Goal: Transaction & Acquisition: Download file/media

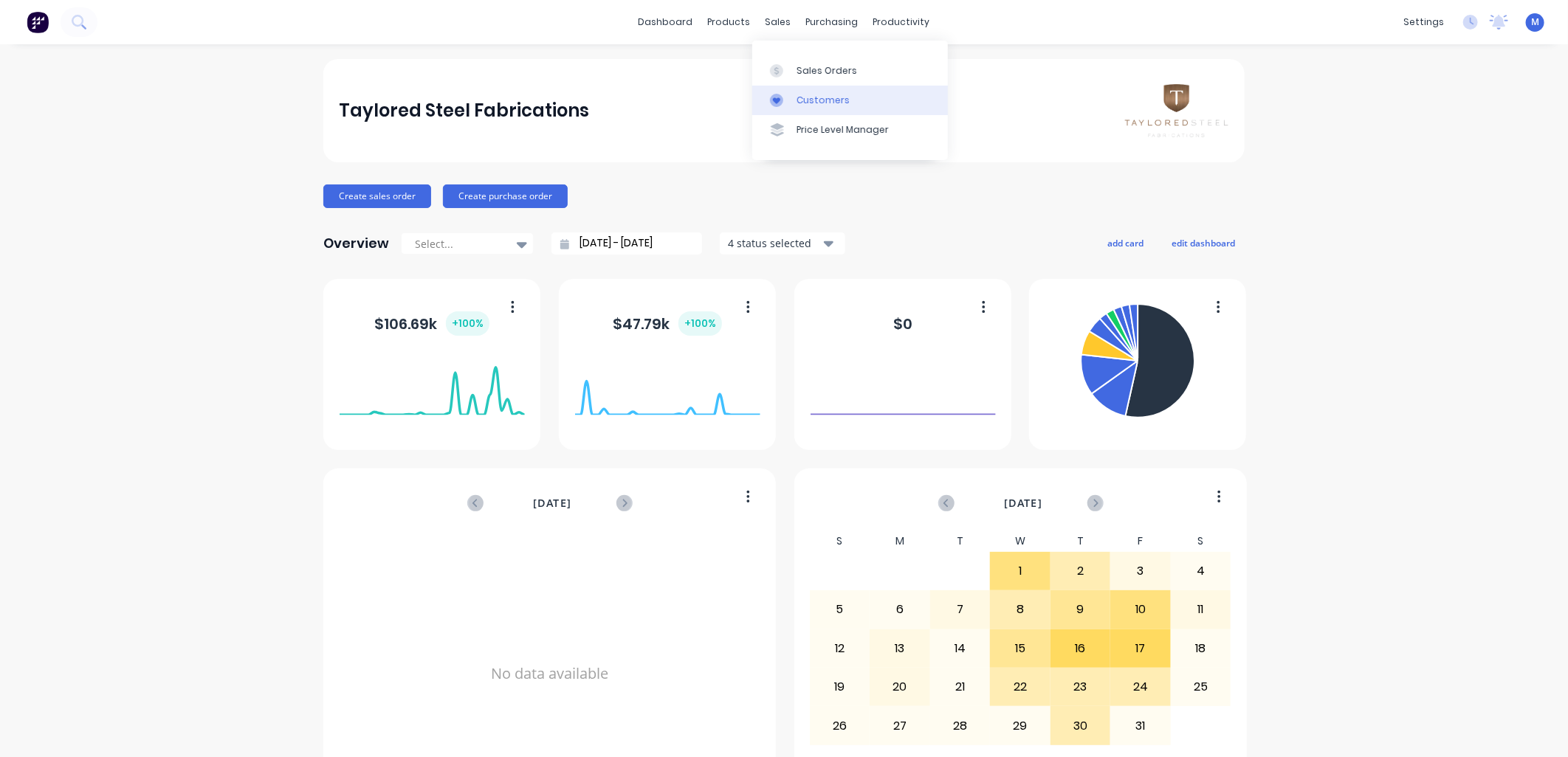
click at [799, 96] on div "Customers" at bounding box center [823, 100] width 53 height 14
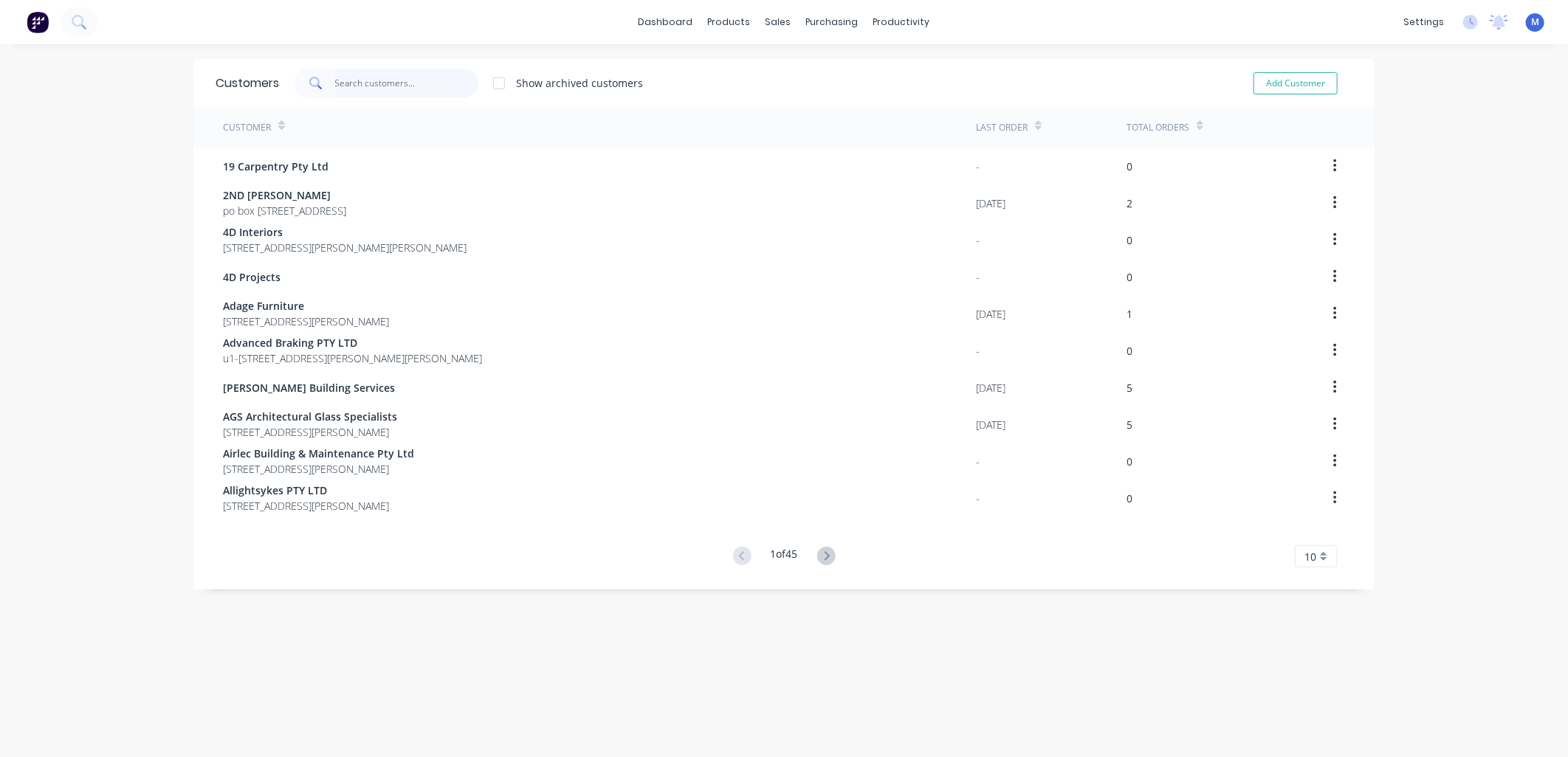
click at [355, 83] on input "text" at bounding box center [407, 83] width 144 height 29
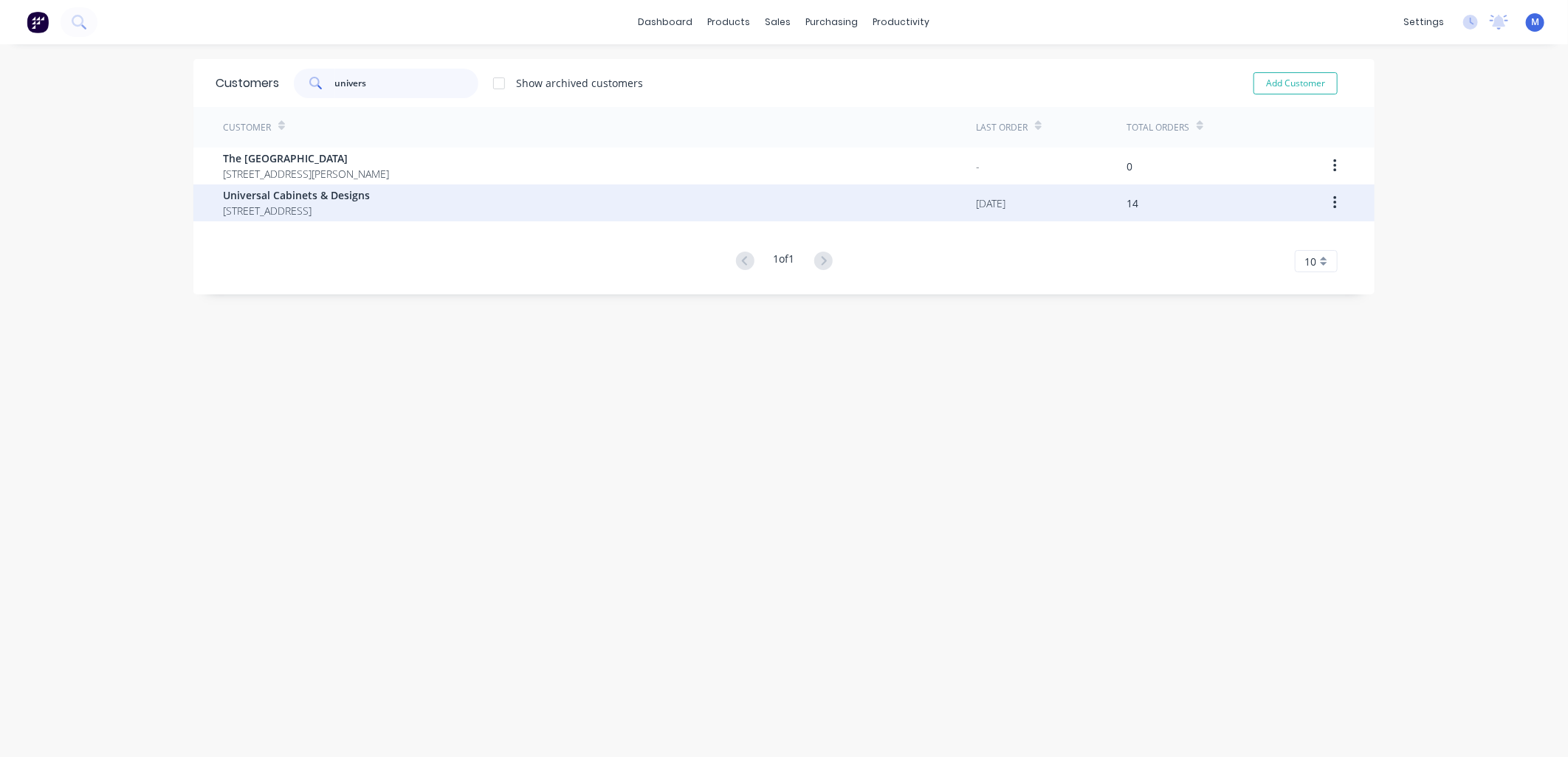
type input "univers"
click at [302, 194] on span "Universal Cabinets & Designs" at bounding box center [296, 195] width 147 height 15
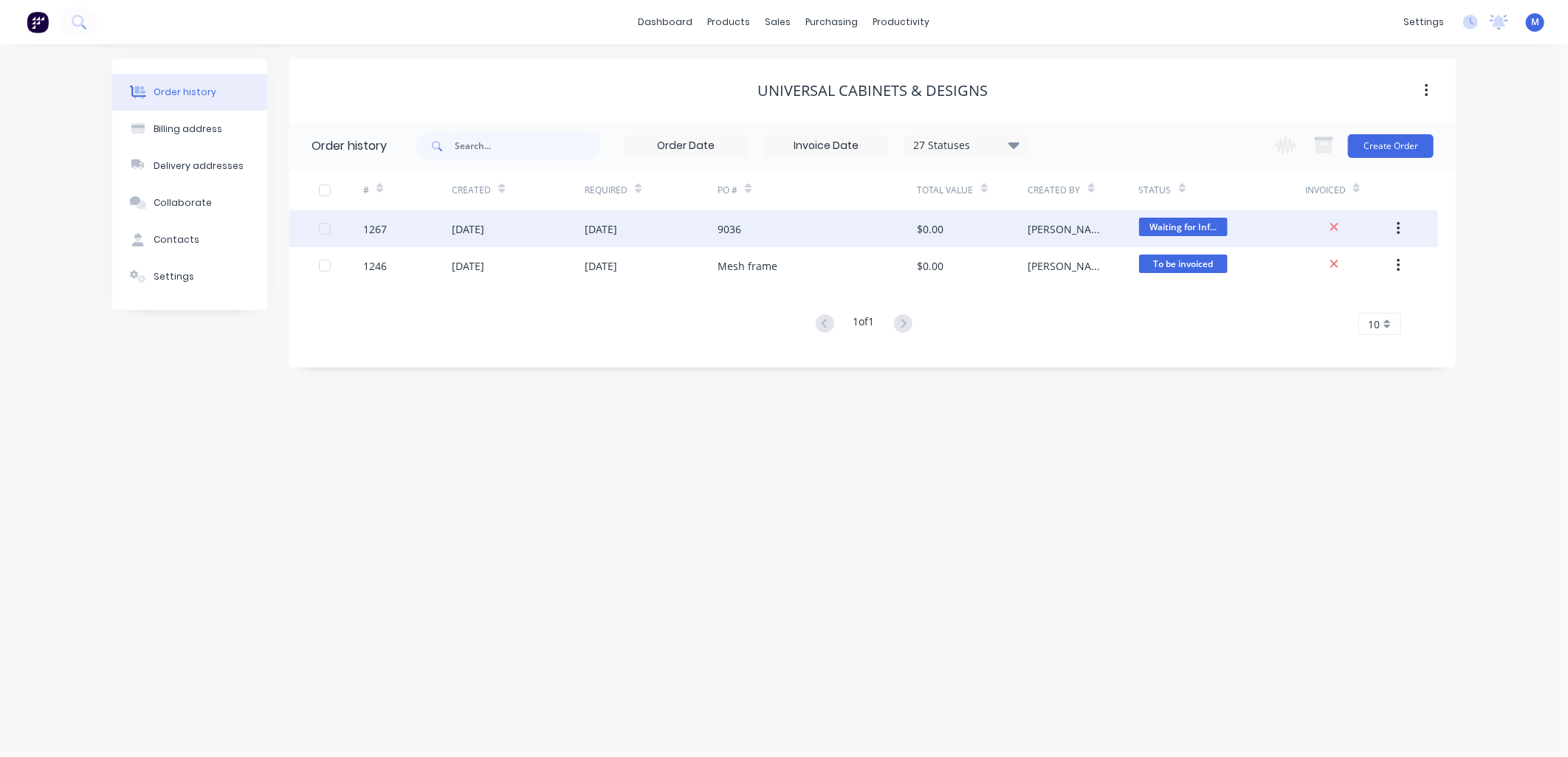
click at [739, 231] on div "9036" at bounding box center [730, 229] width 24 height 15
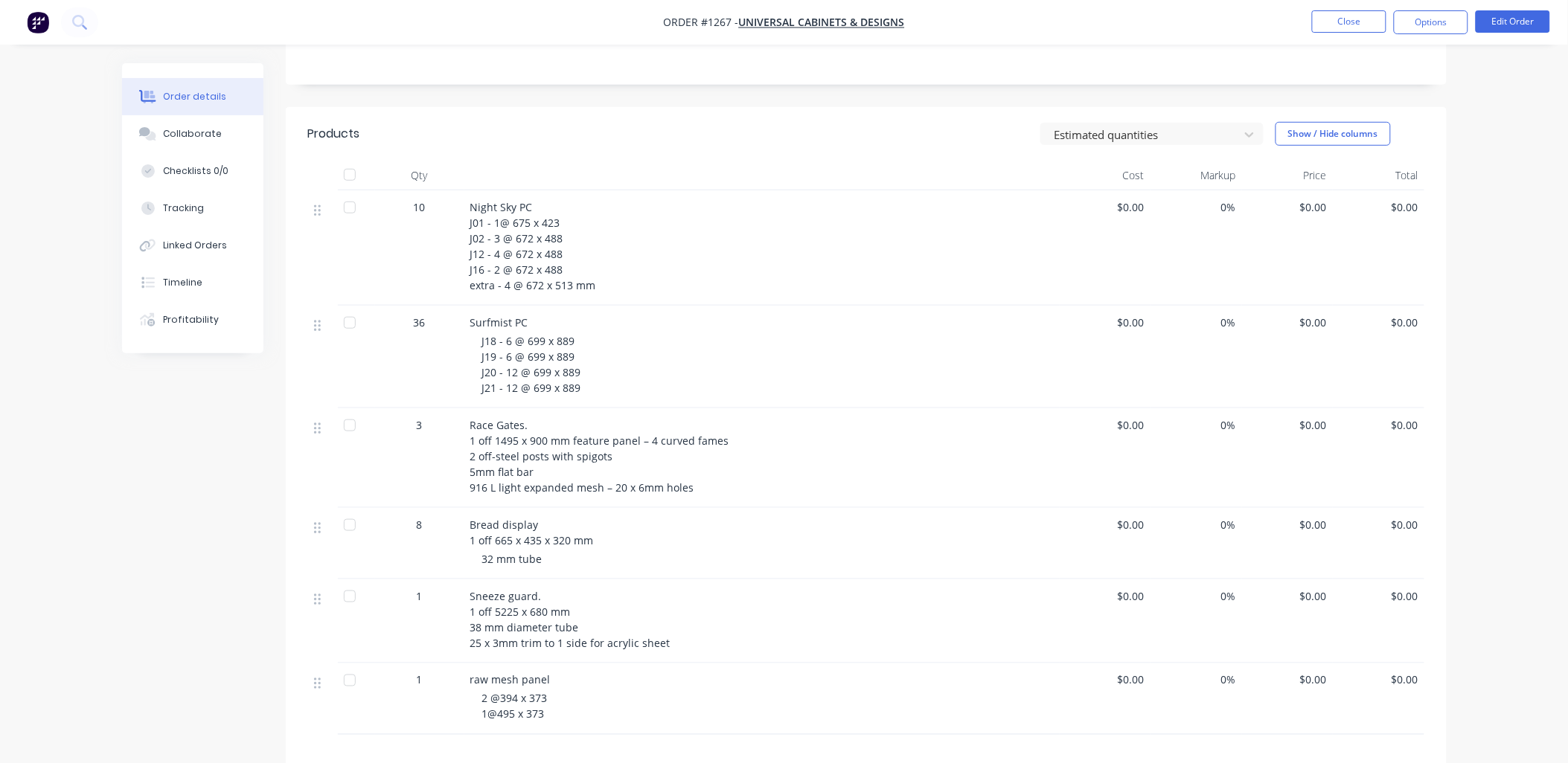
scroll to position [331, 0]
click at [205, 241] on div "Linked Orders" at bounding box center [195, 246] width 64 height 14
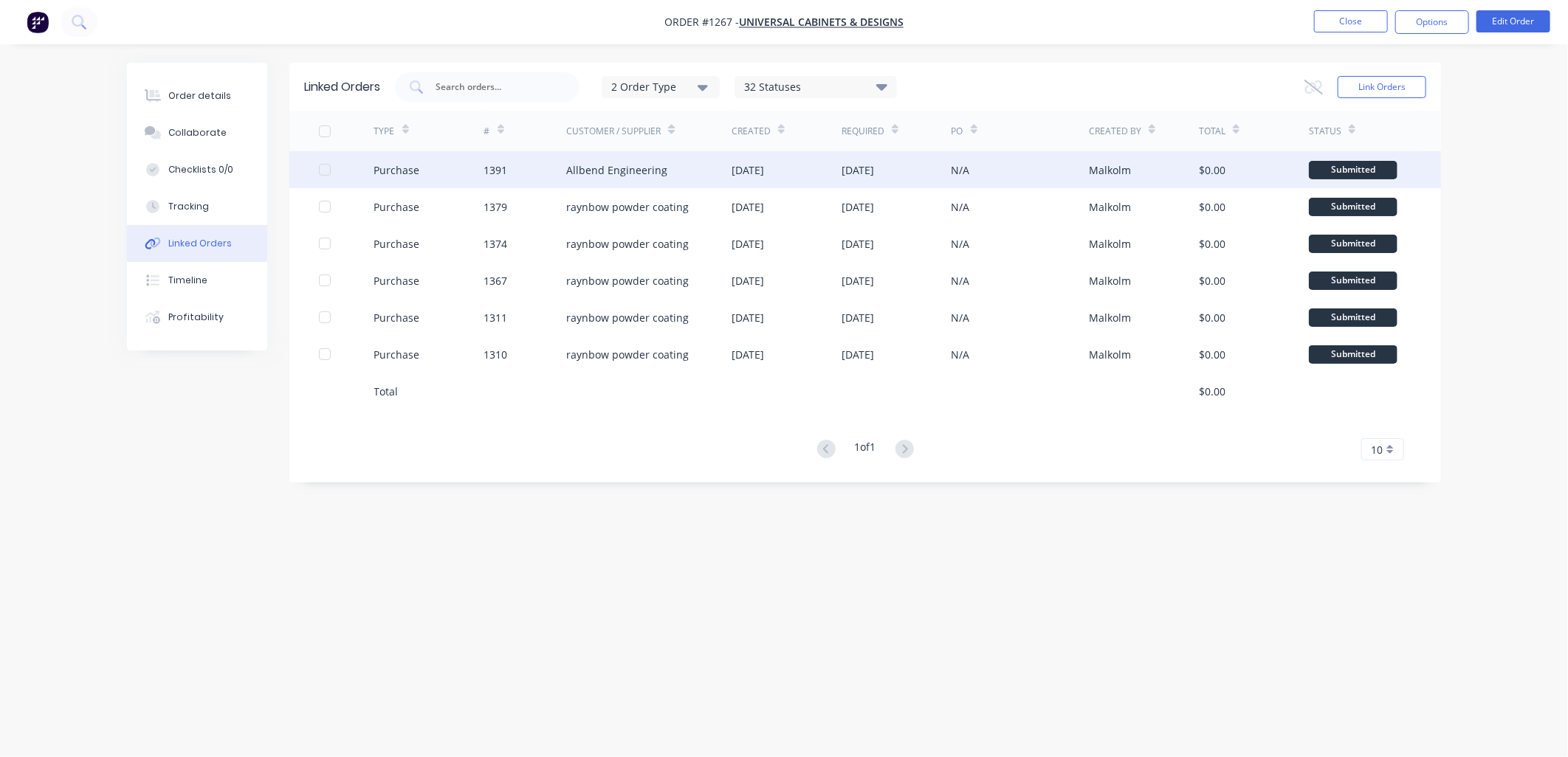
click at [630, 170] on div "Allbend Engineering" at bounding box center [617, 170] width 101 height 15
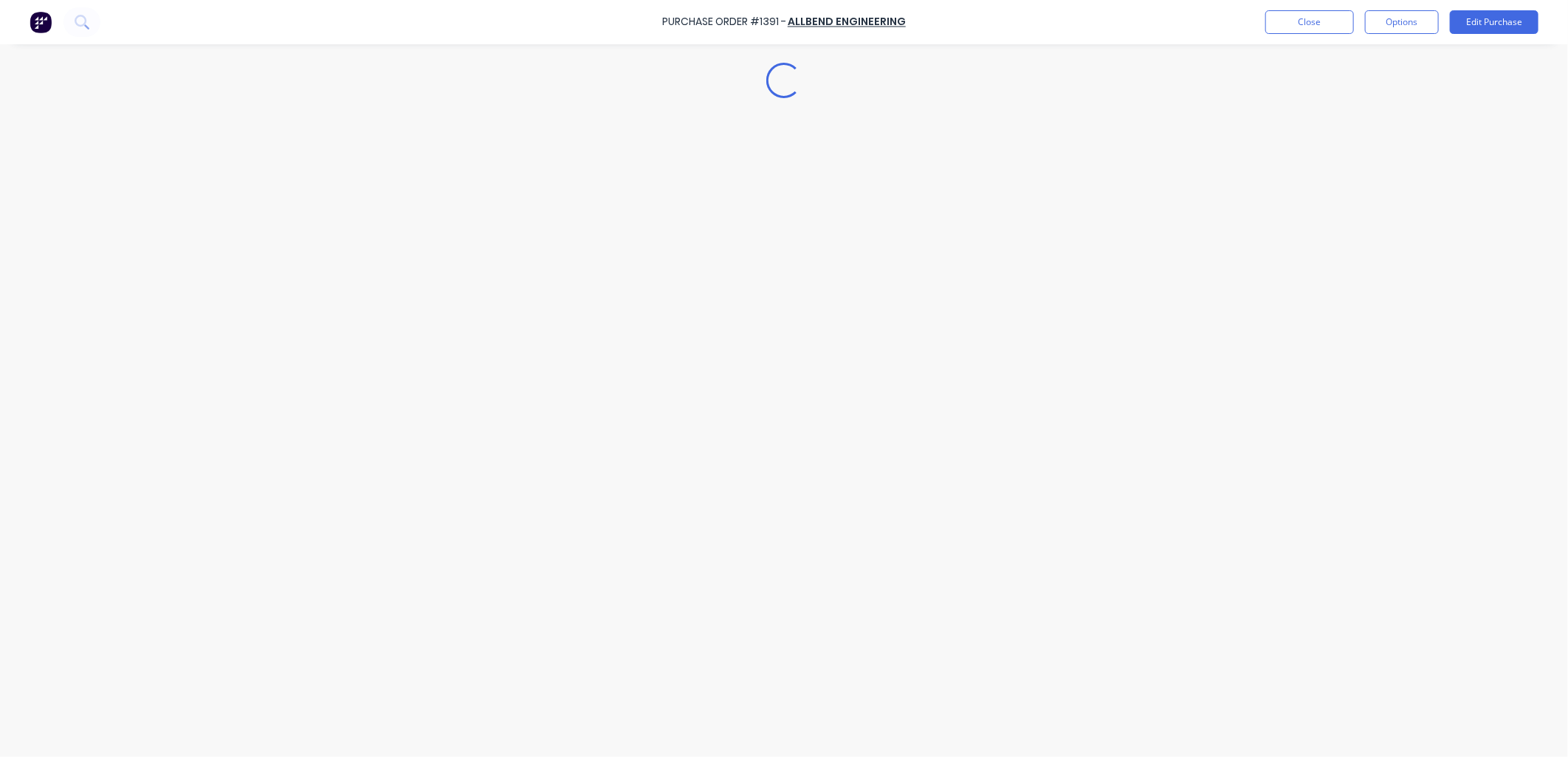
type textarea "x"
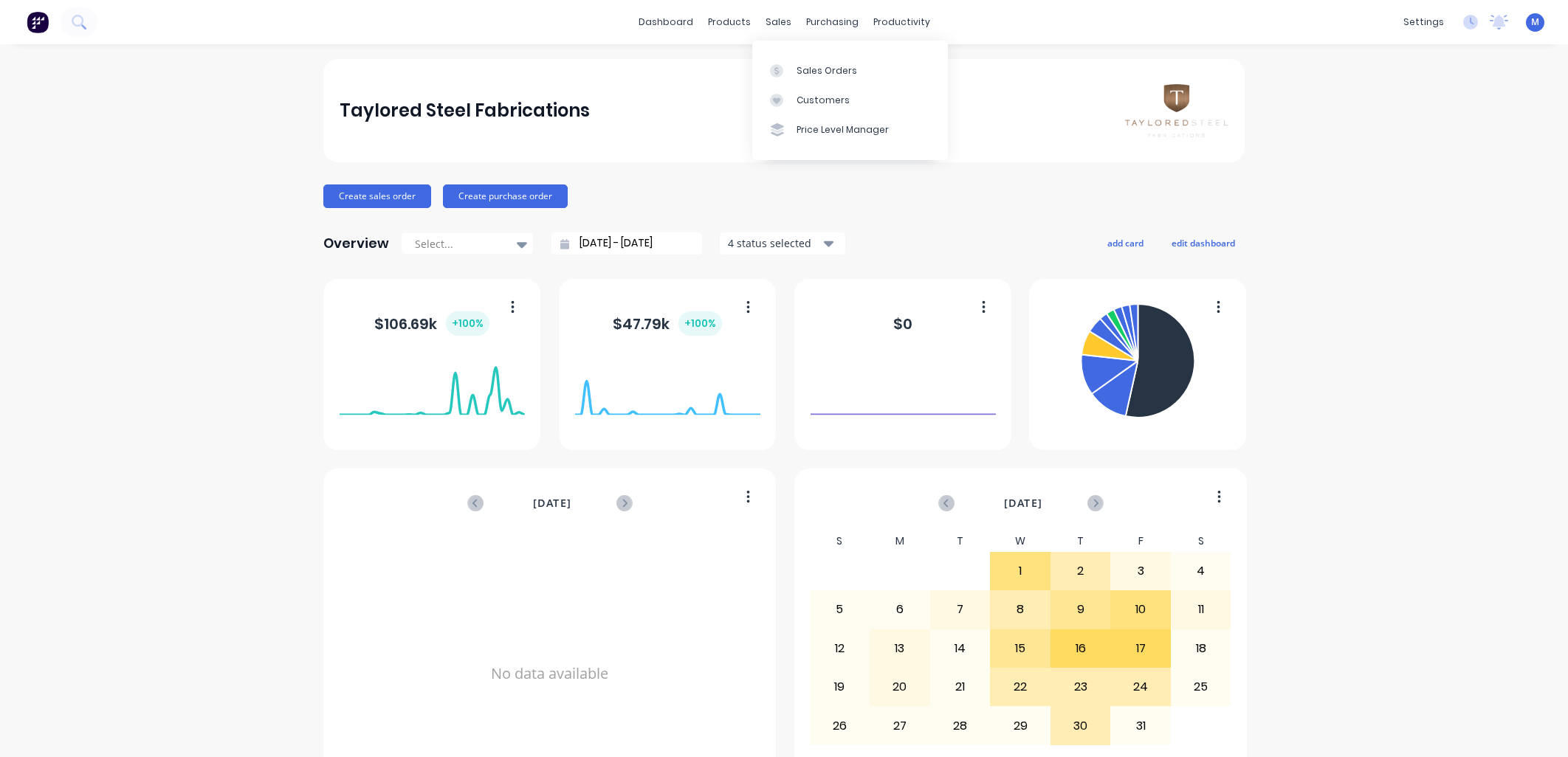
click at [793, 67] on link "Sales Orders" at bounding box center [850, 70] width 195 height 29
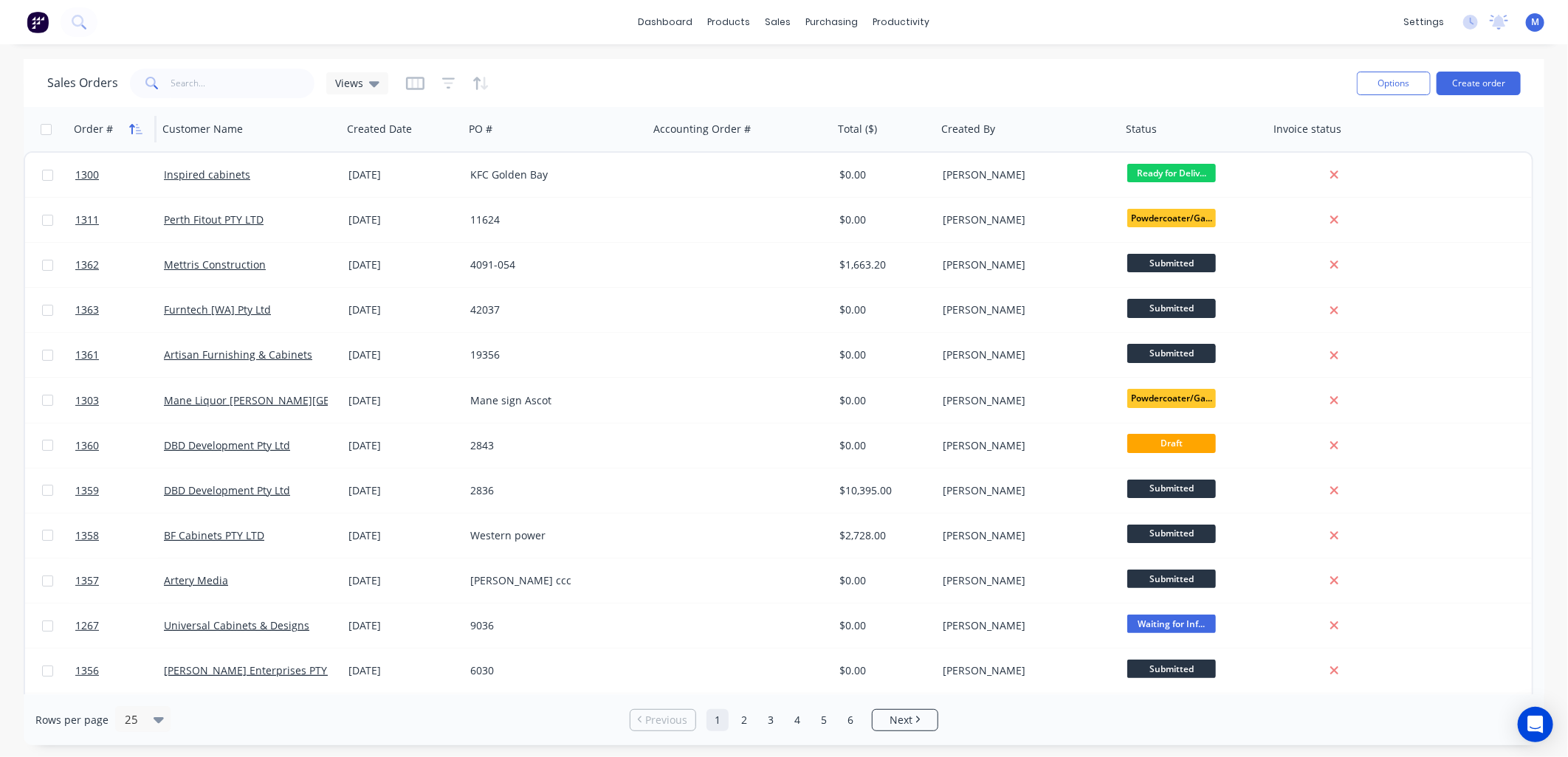
click at [135, 123] on icon "button" at bounding box center [136, 129] width 14 height 12
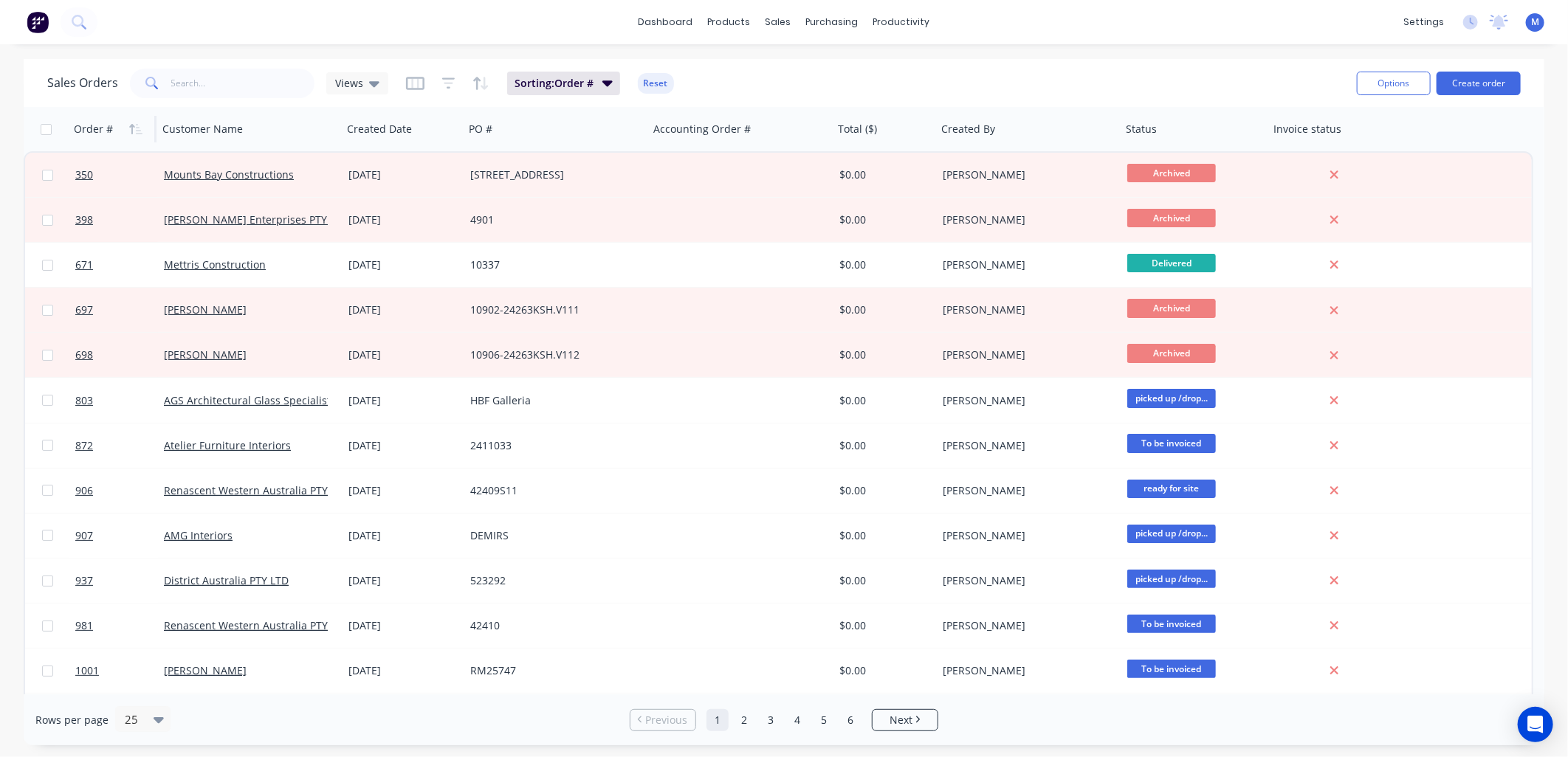
click at [135, 123] on icon "button" at bounding box center [136, 129] width 14 height 12
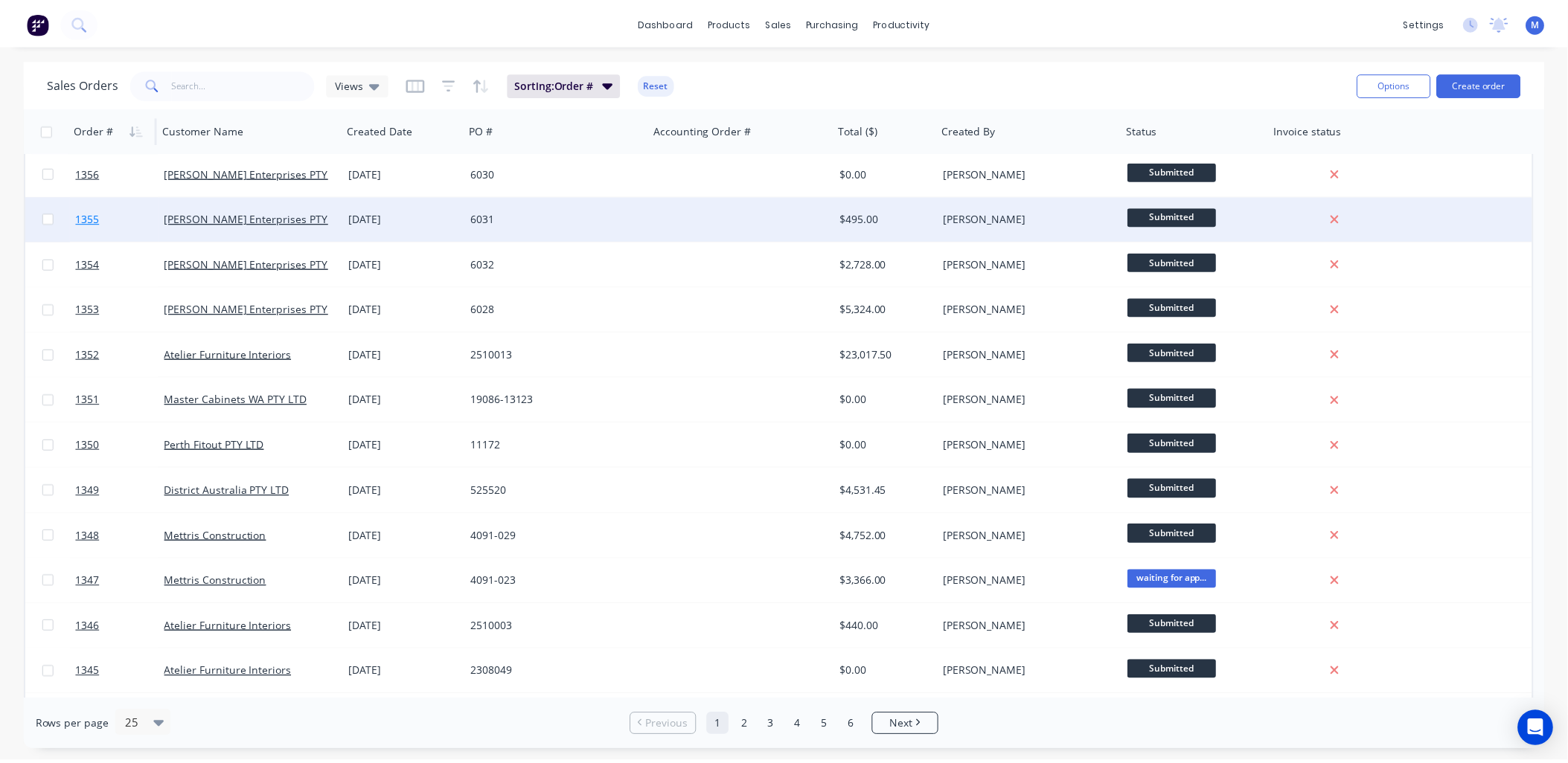
scroll to position [331, 0]
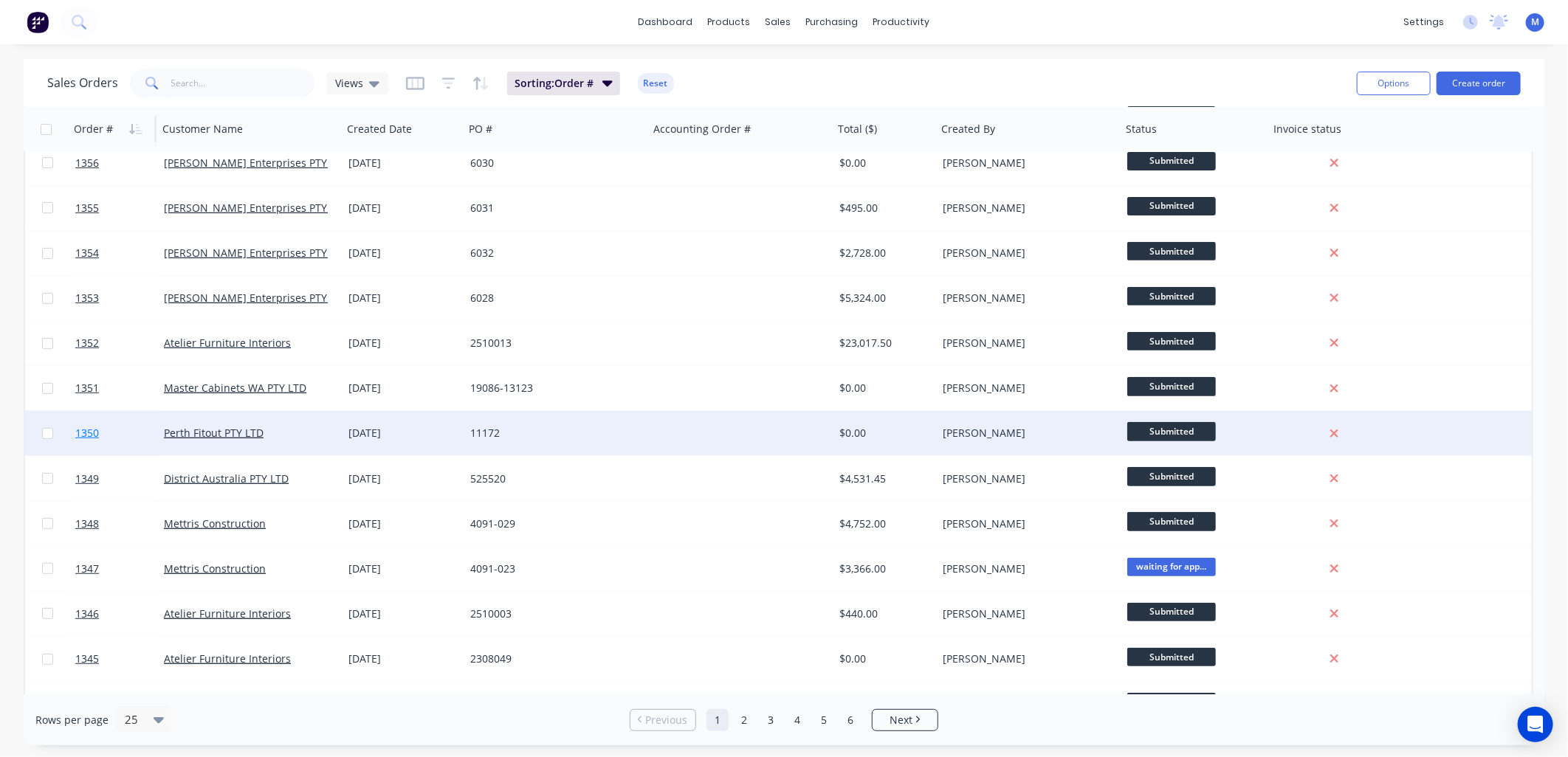
click at [84, 431] on span "1350" at bounding box center [87, 432] width 24 height 15
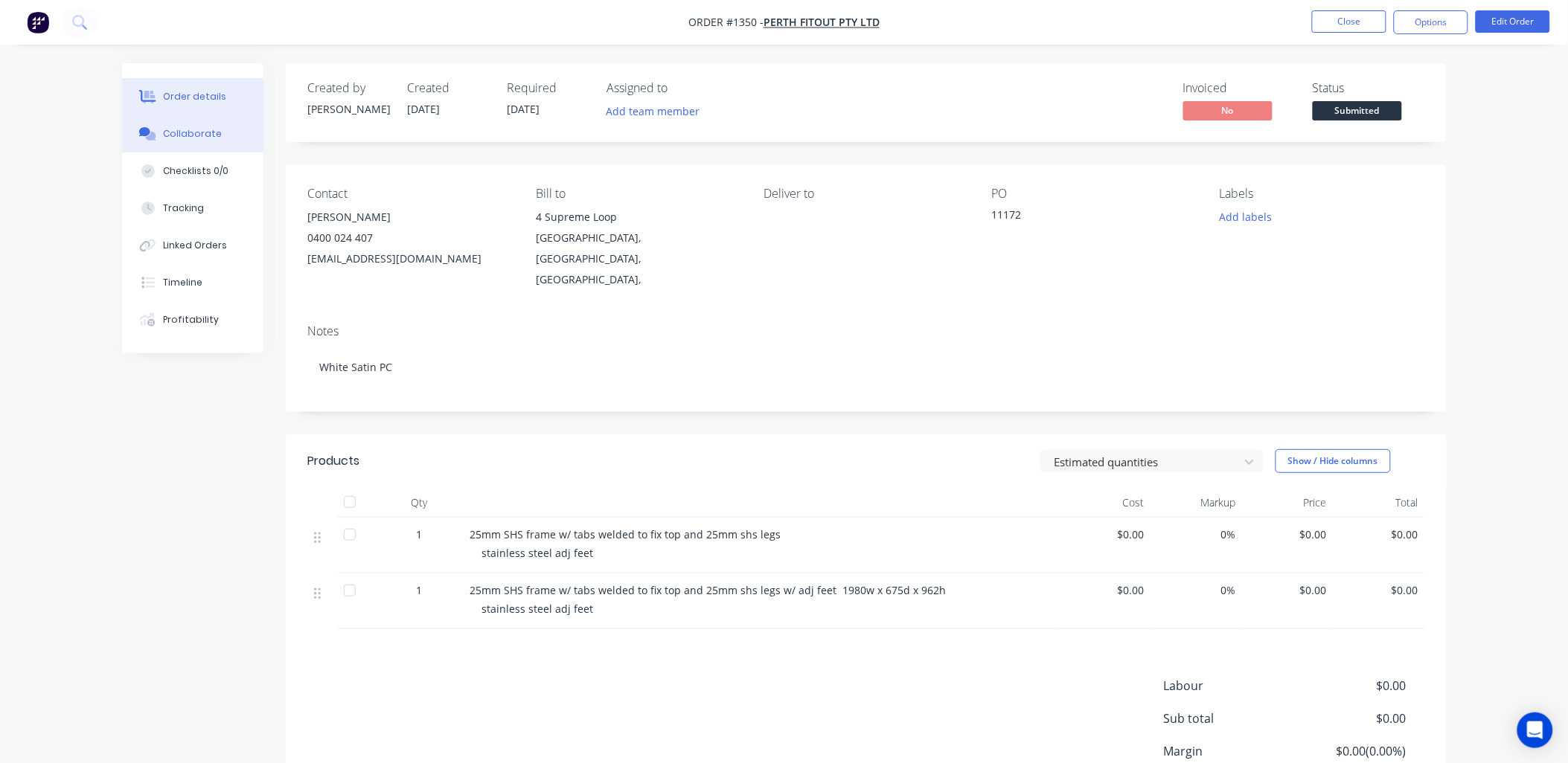
click at [191, 137] on div "Collaborate" at bounding box center [193, 134] width 59 height 14
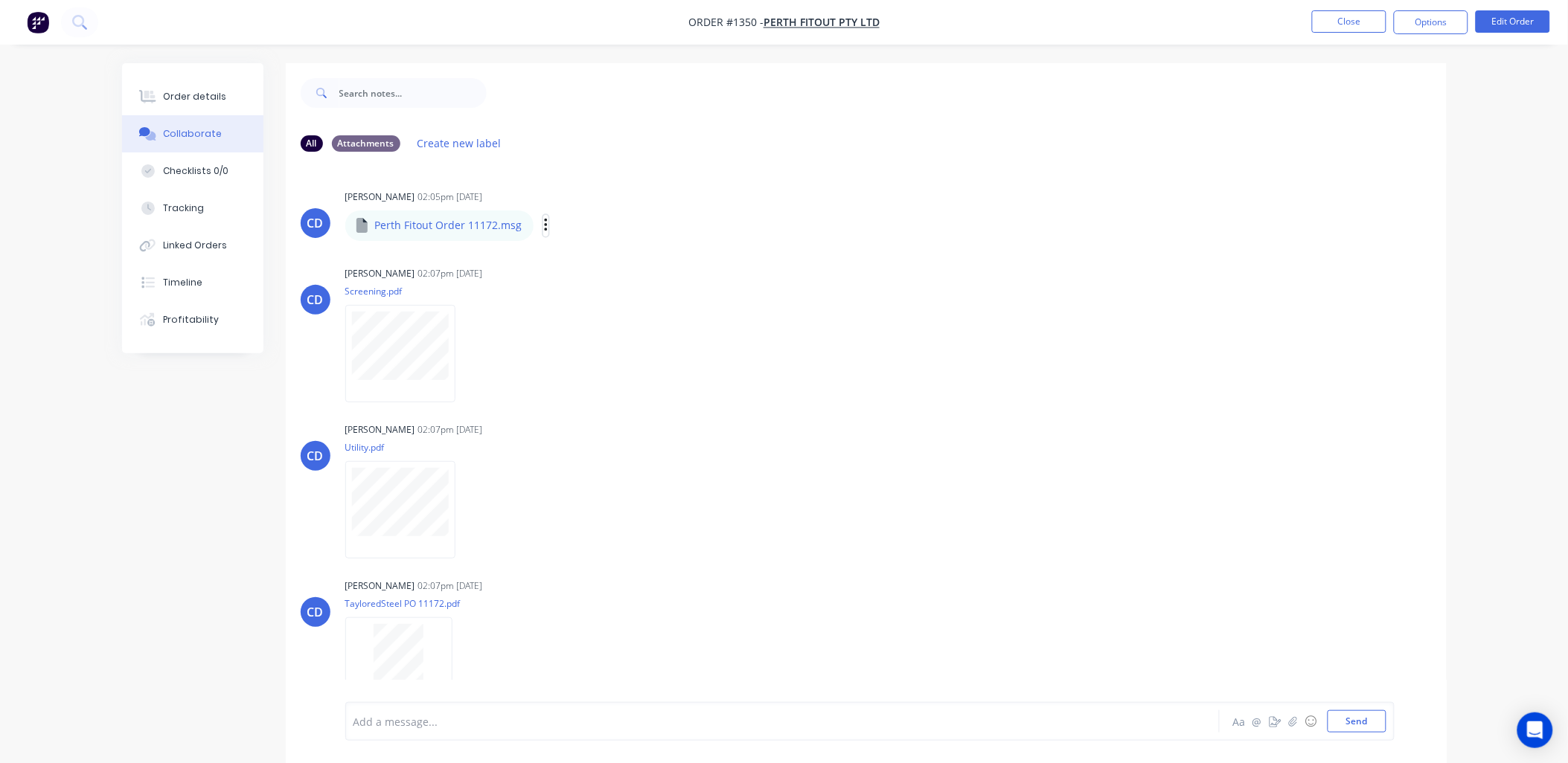
click at [544, 224] on icon "button" at bounding box center [546, 226] width 4 height 17
click at [584, 261] on button "Download" at bounding box center [643, 265] width 168 height 34
click at [470, 354] on icon "button" at bounding box center [467, 354] width 3 height 14
click at [521, 390] on button "Download" at bounding box center [566, 393] width 168 height 34
click at [465, 510] on button "button" at bounding box center [468, 509] width 6 height 22
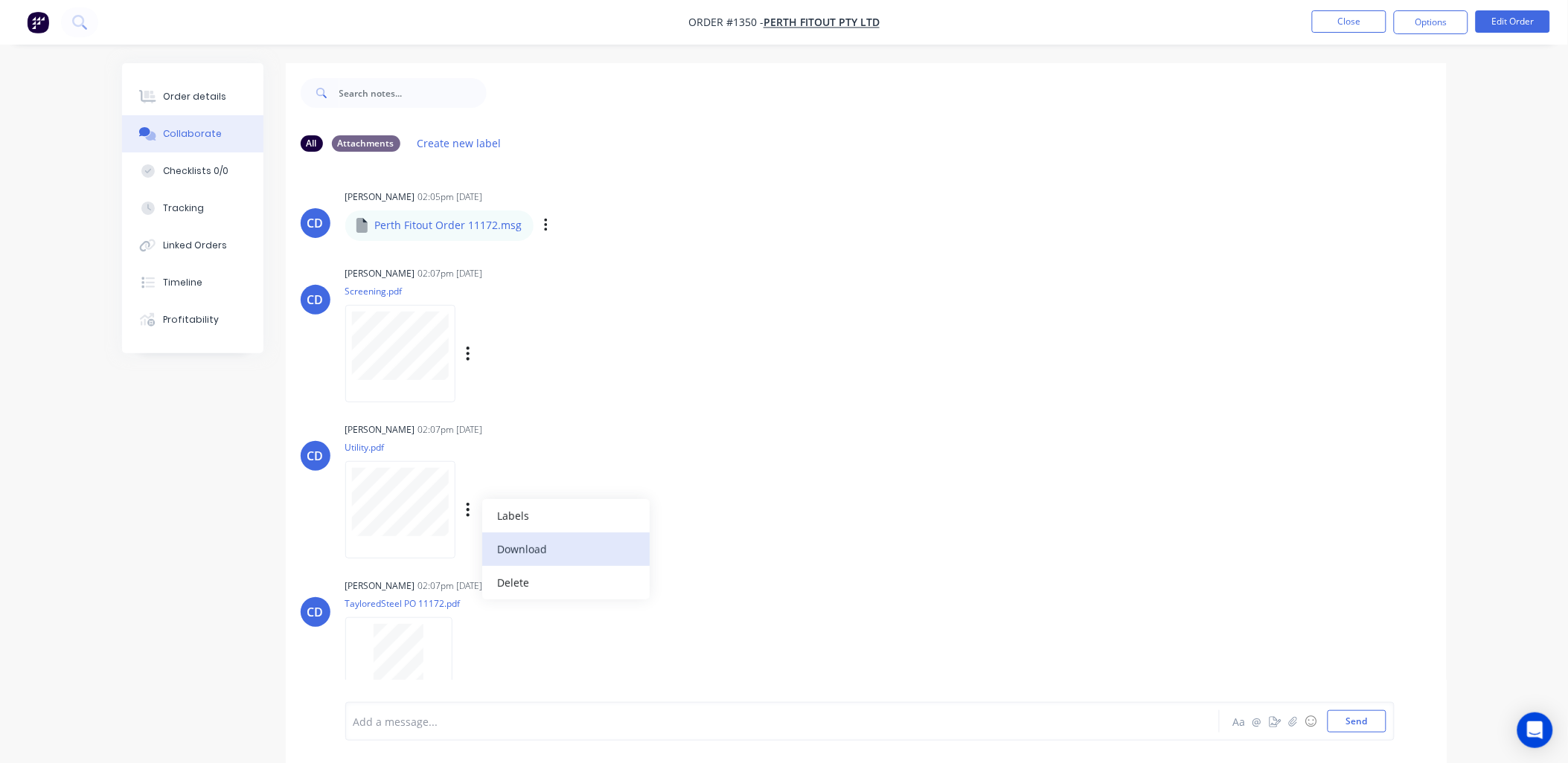
click at [509, 546] on button "Download" at bounding box center [566, 549] width 168 height 34
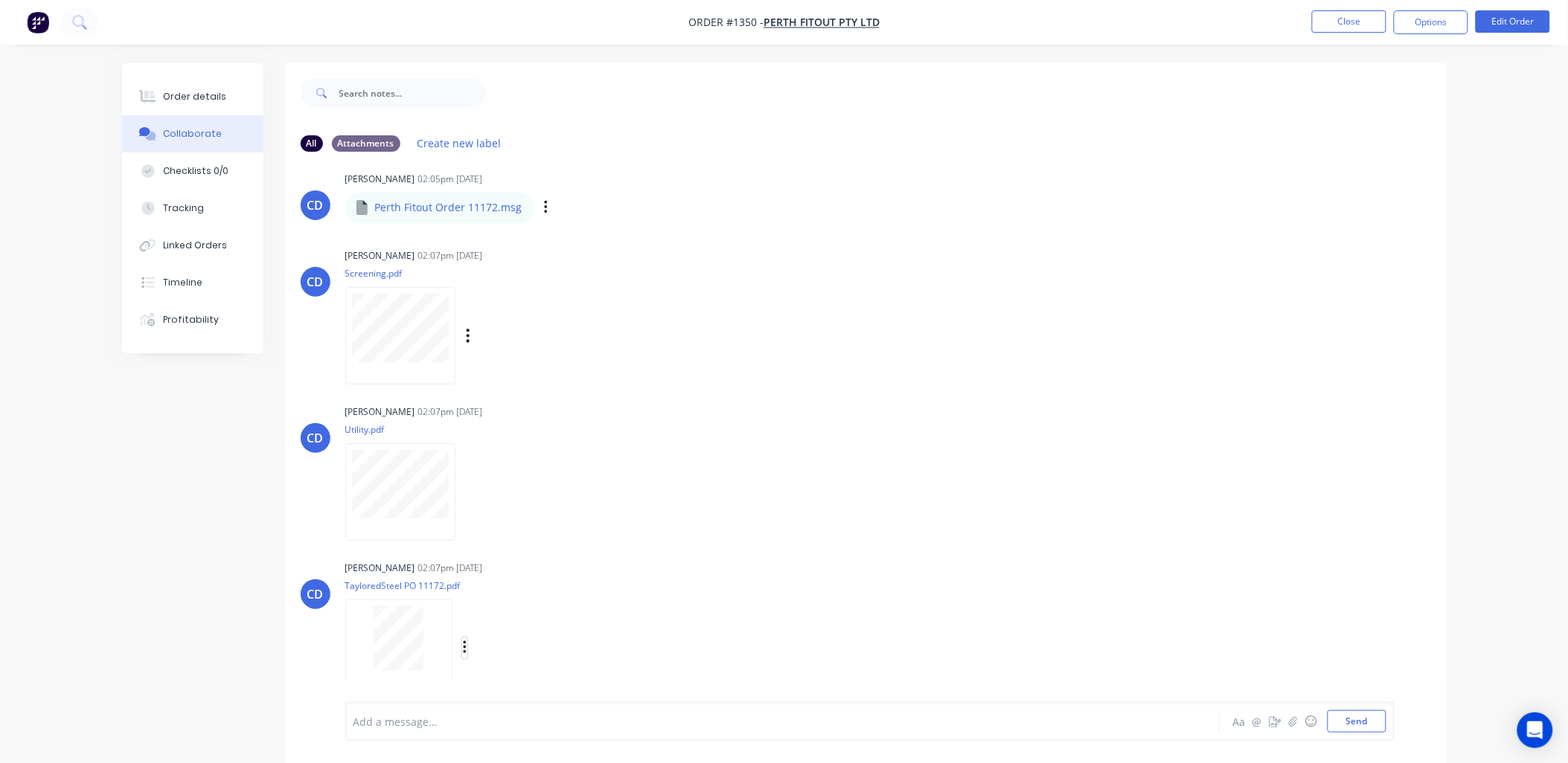
click at [465, 649] on icon "button" at bounding box center [465, 648] width 4 height 17
click at [514, 651] on button "Download" at bounding box center [562, 649] width 168 height 34
click at [1282, 325] on div "CD Chris De Felice 02:07pm 08/10/25 Screening.pdf Labels Download Delete" at bounding box center [866, 312] width 1160 height 134
